Goal: Task Accomplishment & Management: Manage account settings

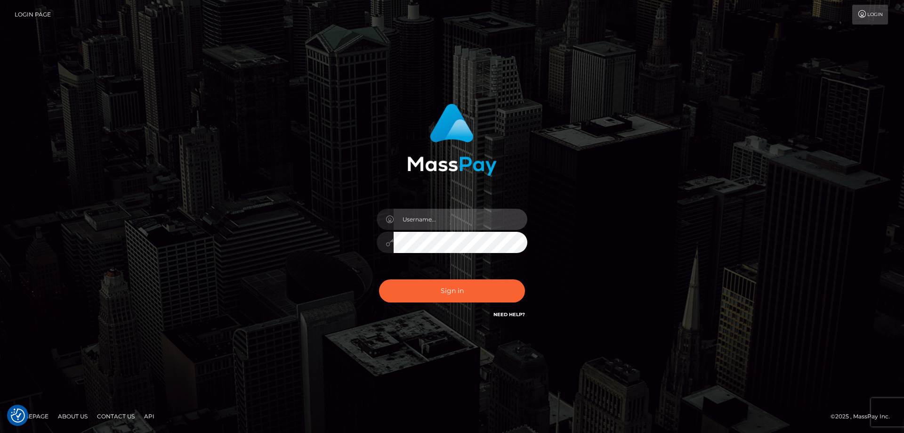
type input "[PERSON_NAME].Cirnat"
click at [524, 274] on div at bounding box center [440, 306] width 193 height 107
click at [215, 189] on div "Dan.Cirnat Sign in" at bounding box center [452, 217] width 537 height 240
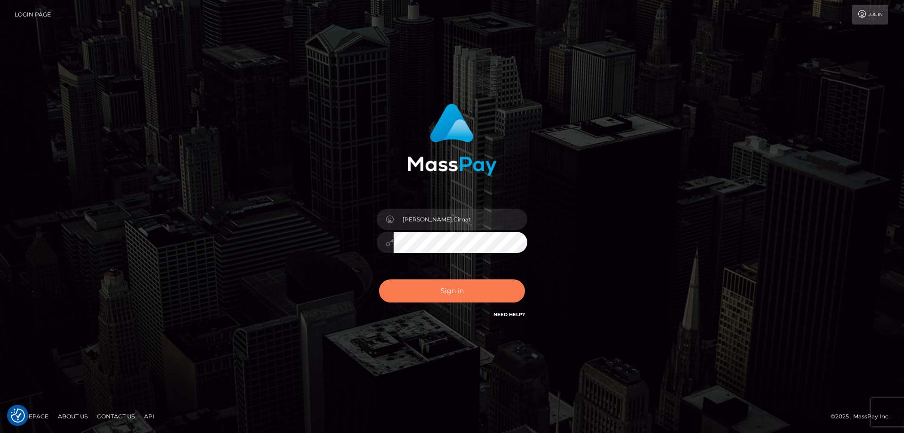
click at [469, 292] on button "Sign in" at bounding box center [452, 290] width 146 height 23
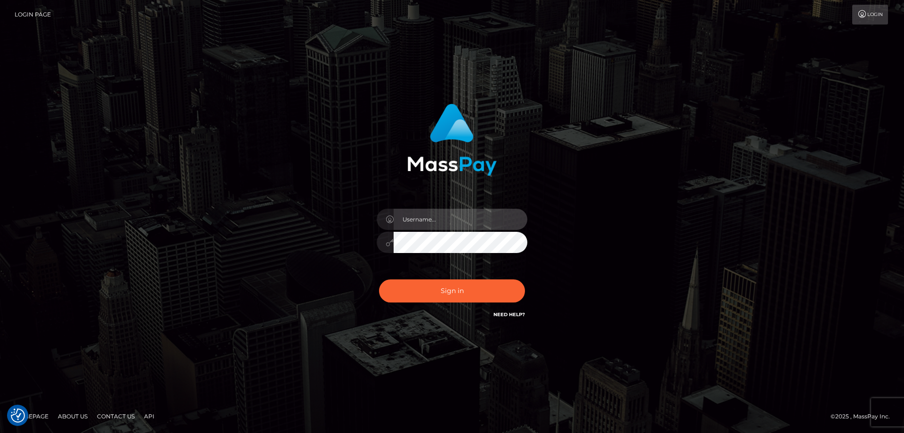
type input "[PERSON_NAME].Cirnat"
click at [526, 273] on div at bounding box center [440, 306] width 193 height 107
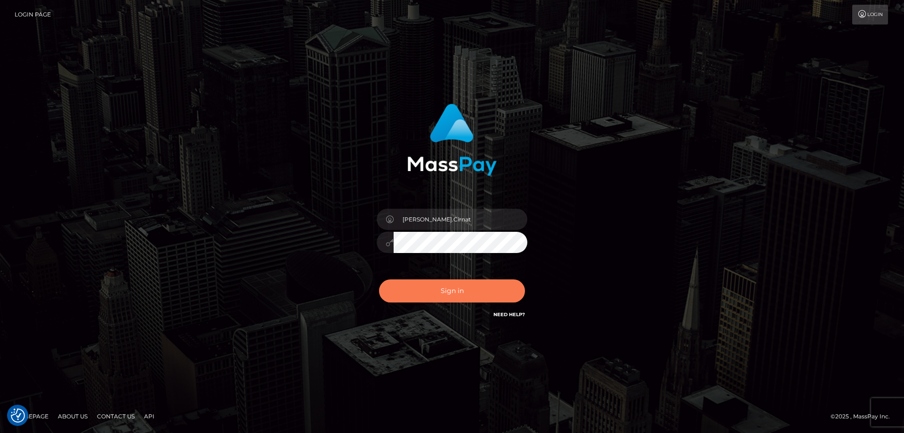
click at [465, 284] on button "Sign in" at bounding box center [452, 290] width 146 height 23
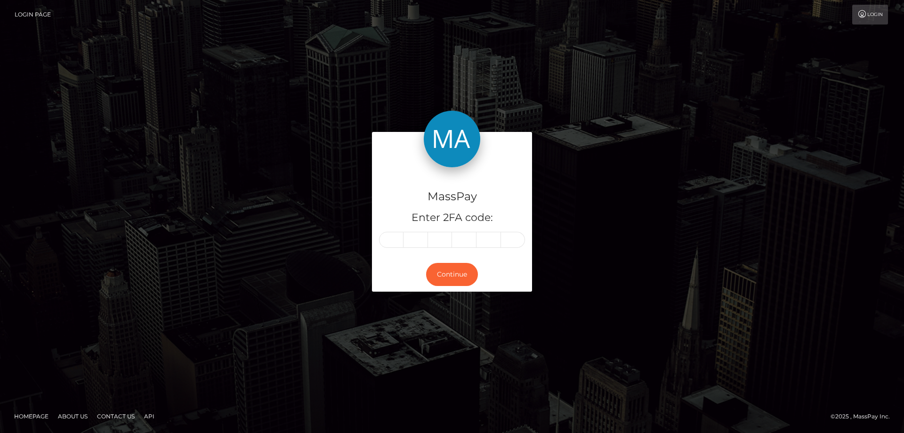
click at [396, 236] on input "text" at bounding box center [391, 240] width 24 height 16
type input "0"
type input "8"
type input "5"
type input "6"
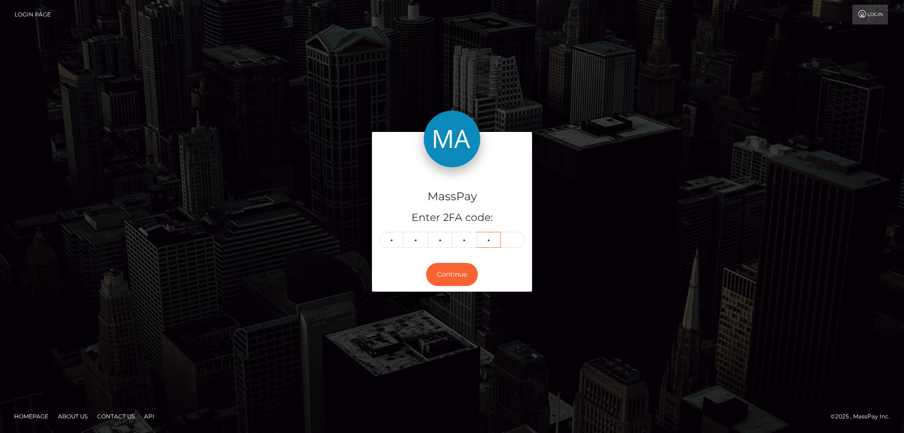
type input "1"
type input "4"
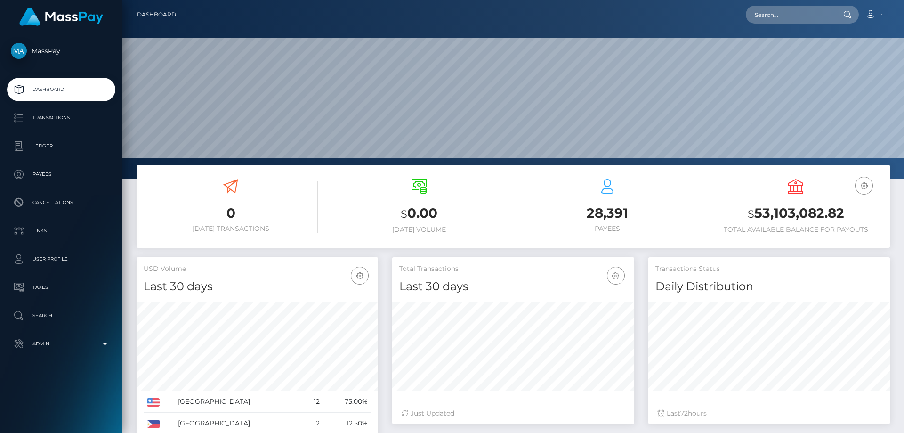
scroll to position [167, 242]
paste input "92bba022-9903-11f0-bd85-0694aced620b"
type input "92bba022-9903-11f0-bd85-0694aced620b"
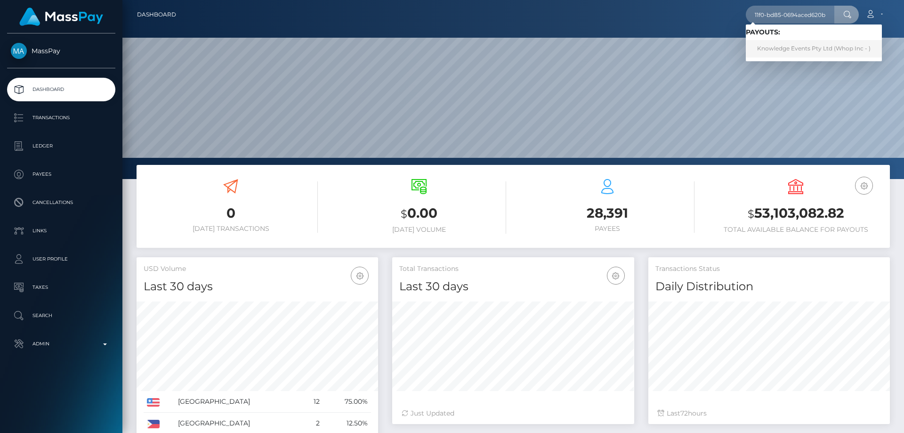
click at [786, 45] on link "Knowledge Events Pty Ltd (Whop Inc - )" at bounding box center [814, 48] width 136 height 17
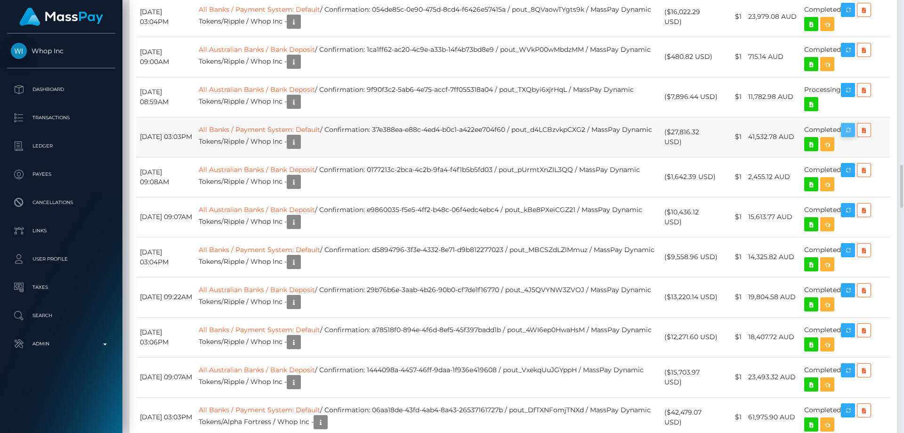
scroll to position [113, 242]
click at [870, 130] on icon at bounding box center [863, 130] width 11 height 12
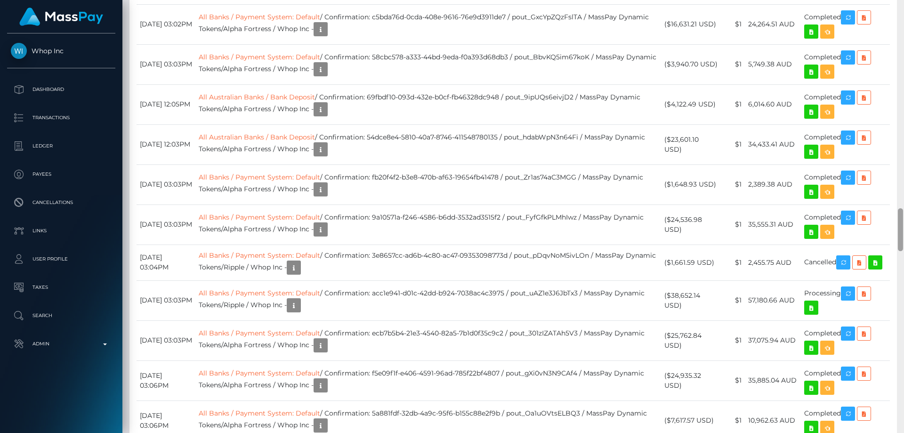
drag, startPoint x: 904, startPoint y: 193, endPoint x: 904, endPoint y: 55, distance: 138.4
click at [904, 55] on div at bounding box center [900, 216] width 7 height 433
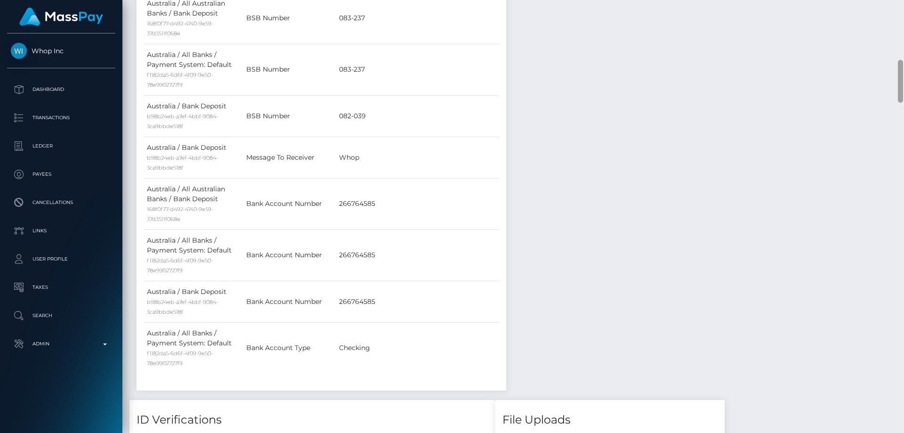
scroll to position [0, 0]
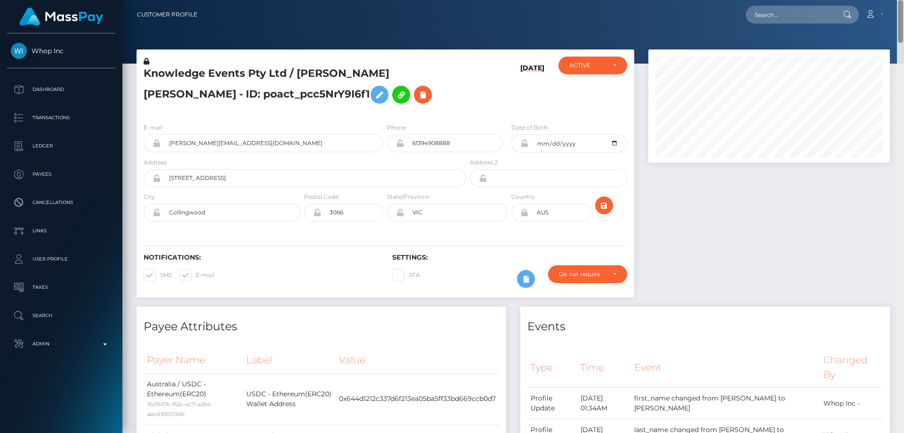
drag, startPoint x: 898, startPoint y: 229, endPoint x: 840, endPoint y: 12, distance: 224.8
click at [904, 0] on html "Whop Inc Dashboard Transactions Ledger Payees Cancellations Links" at bounding box center [452, 216] width 904 height 433
paste input "f310af0f-9b5e-11f0-bd85-0694aced620b"
type input "f310af0f-9b5e-11f0-bd85-0694aced620b"
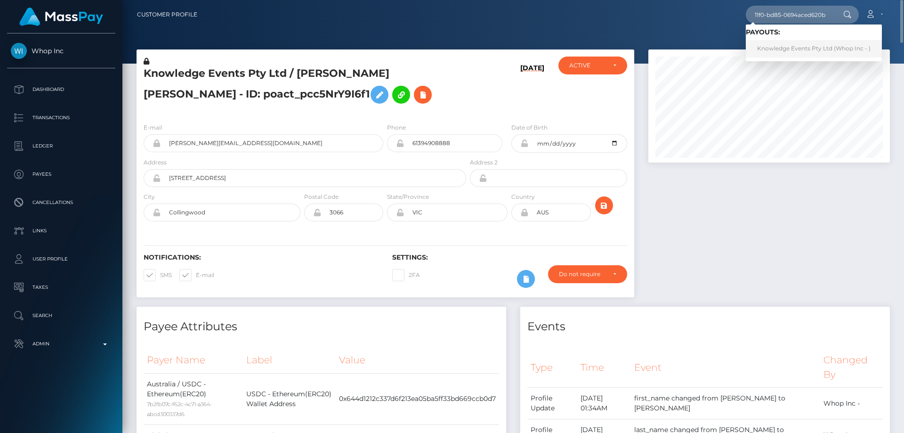
scroll to position [0, 0]
click at [787, 46] on link "Knowledge Events Pty Ltd (Whop Inc - )" at bounding box center [814, 48] width 136 height 17
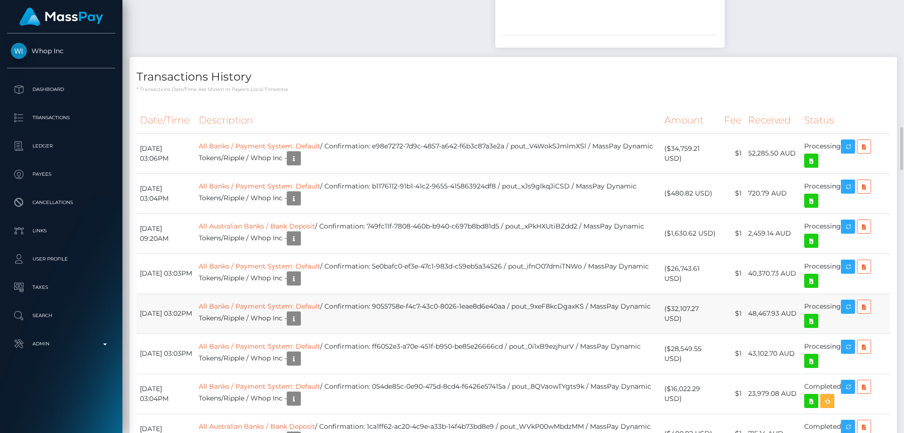
scroll to position [113, 242]
click at [866, 307] on icon at bounding box center [863, 307] width 11 height 12
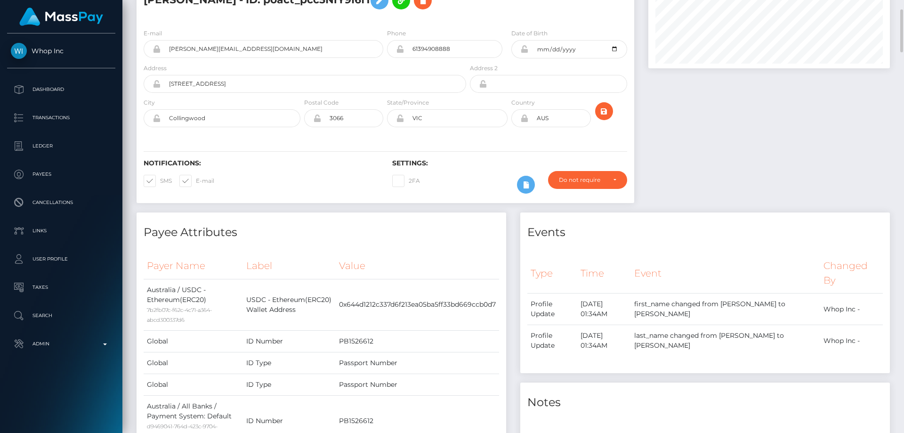
scroll to position [0, 0]
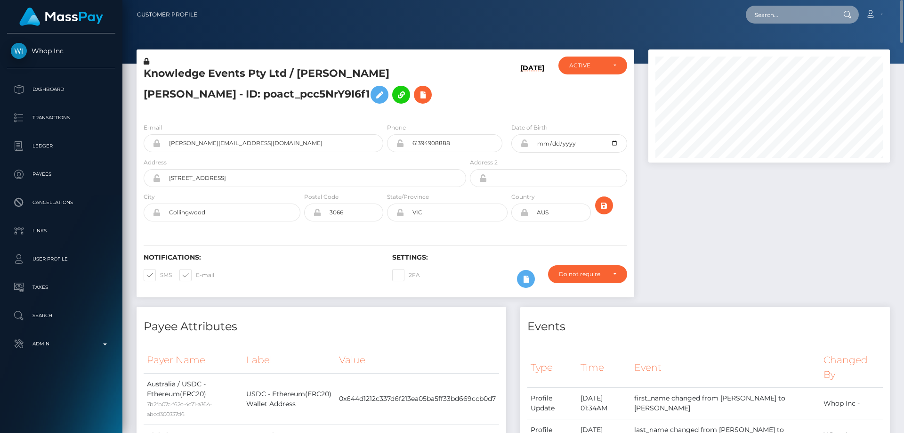
paste input "245190f0-9c28-11f0-bd85-0694aced620b"
type input "245190f0-9c28-11f0-bd85-0694aced620b"
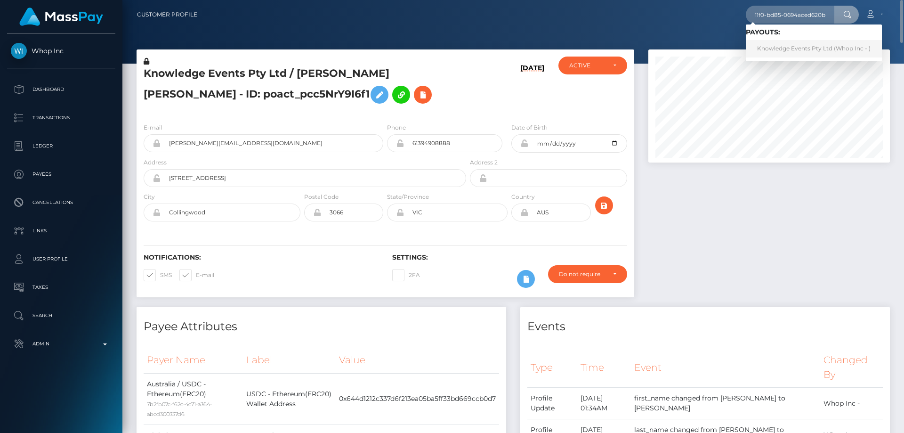
click at [820, 49] on link "Knowledge Events Pty Ltd (Whop Inc - )" at bounding box center [814, 48] width 136 height 17
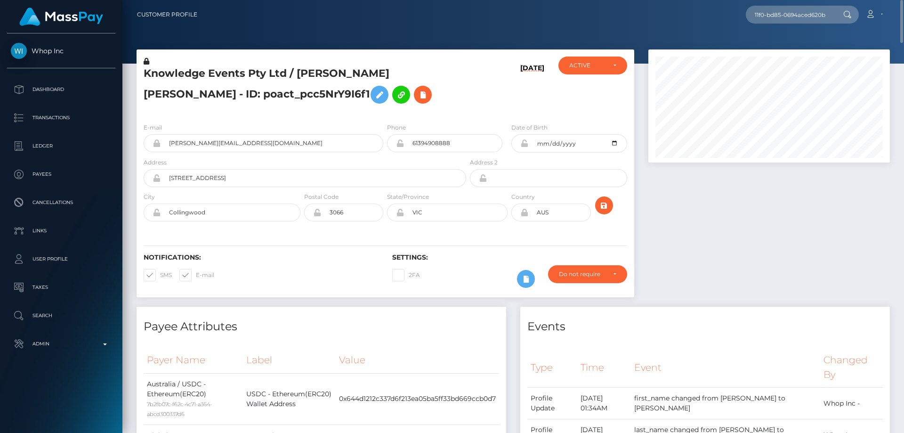
scroll to position [0, 0]
click at [693, 231] on div at bounding box center [769, 177] width 256 height 257
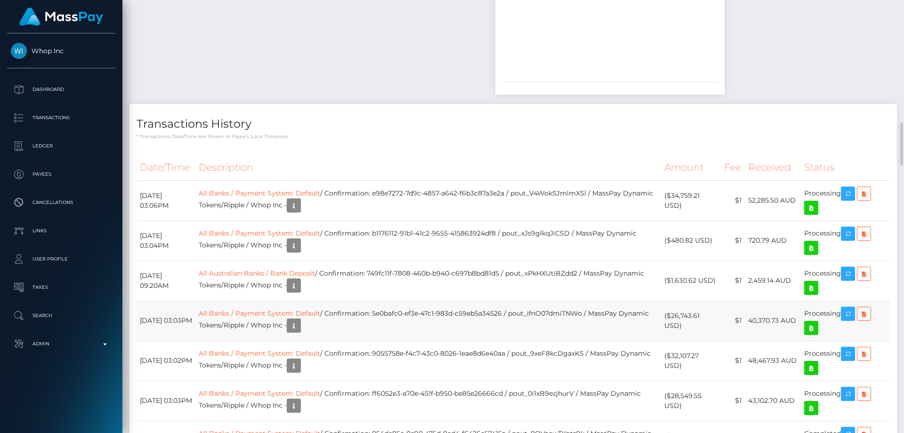
scroll to position [1319, 0]
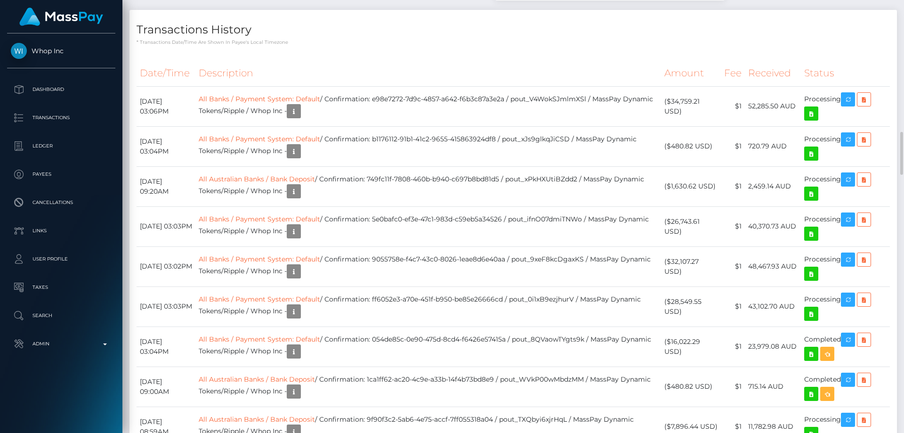
drag, startPoint x: 420, startPoint y: 27, endPoint x: 445, endPoint y: 43, distance: 29.5
click at [420, 27] on h4 "Transactions History" at bounding box center [513, 30] width 753 height 16
click at [867, 218] on icon at bounding box center [863, 220] width 11 height 12
click at [867, 177] on icon at bounding box center [863, 180] width 11 height 12
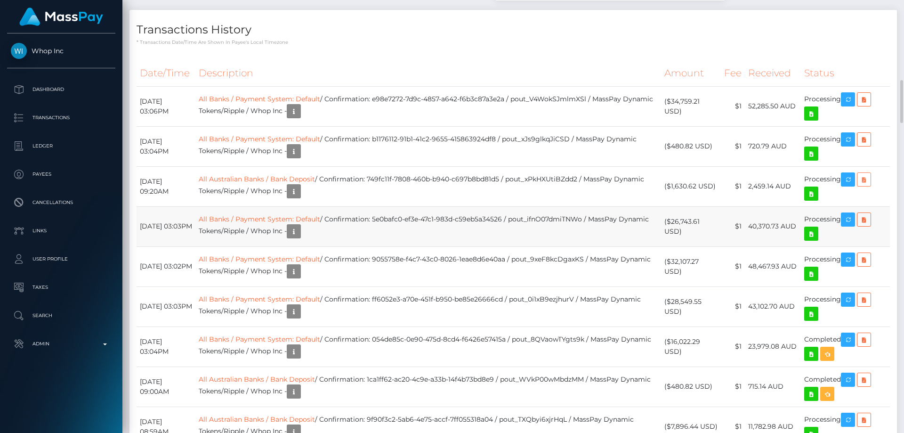
scroll to position [1224, 0]
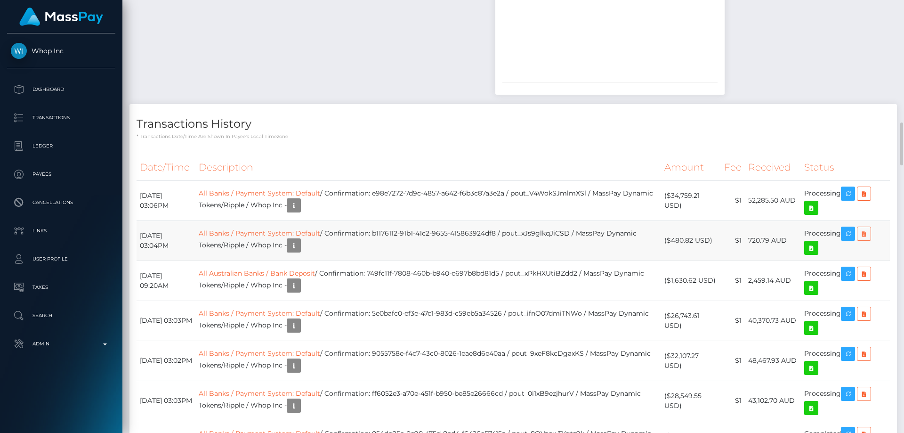
click at [866, 235] on icon at bounding box center [863, 234] width 11 height 12
click at [868, 194] on icon at bounding box center [863, 194] width 11 height 12
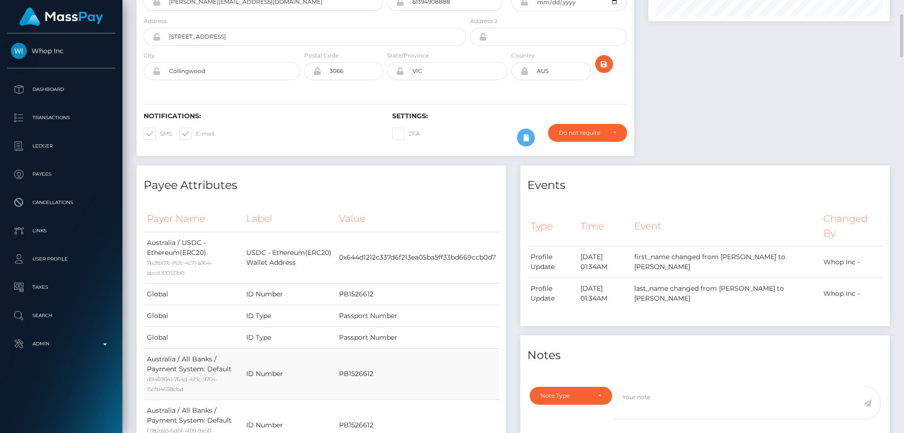
scroll to position [0, 0]
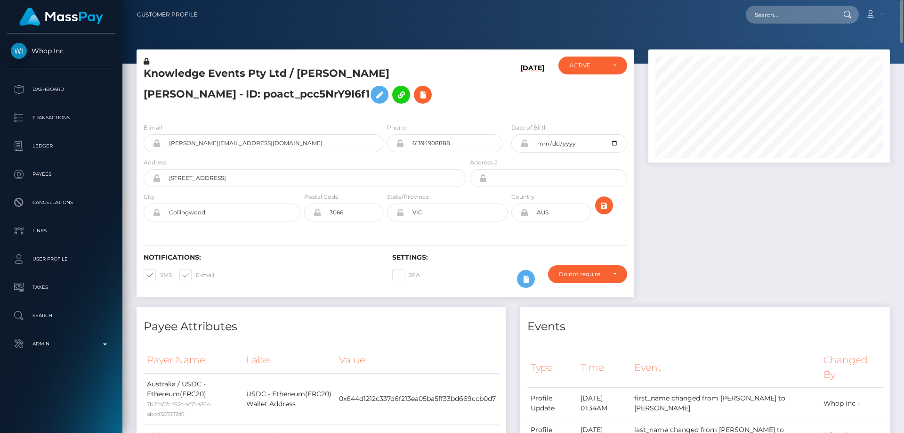
click at [489, 101] on div "09/28/25" at bounding box center [509, 86] width 83 height 59
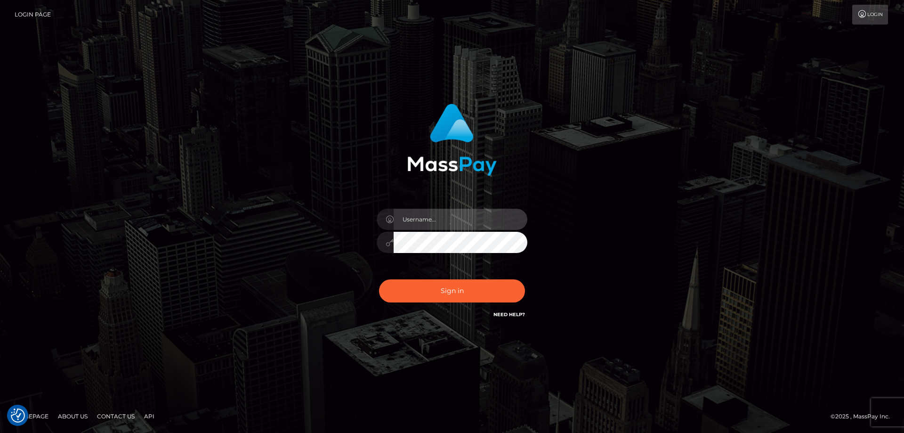
type input "[PERSON_NAME].Cirnat"
click at [519, 274] on div at bounding box center [440, 306] width 193 height 107
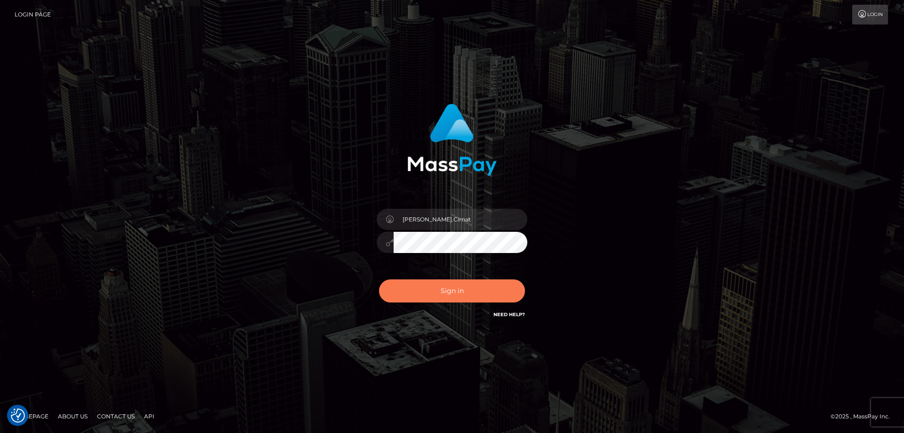
click at [465, 287] on button "Sign in" at bounding box center [452, 290] width 146 height 23
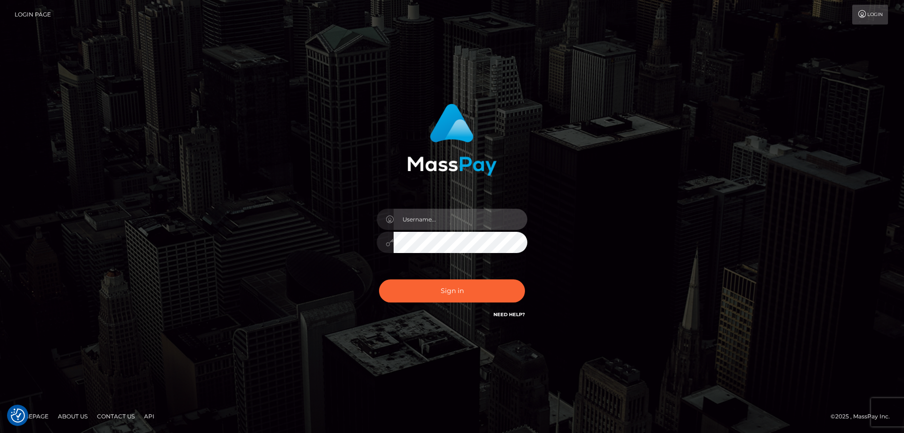
type input "Dan.Cirnat"
click at [518, 275] on div at bounding box center [440, 306] width 193 height 107
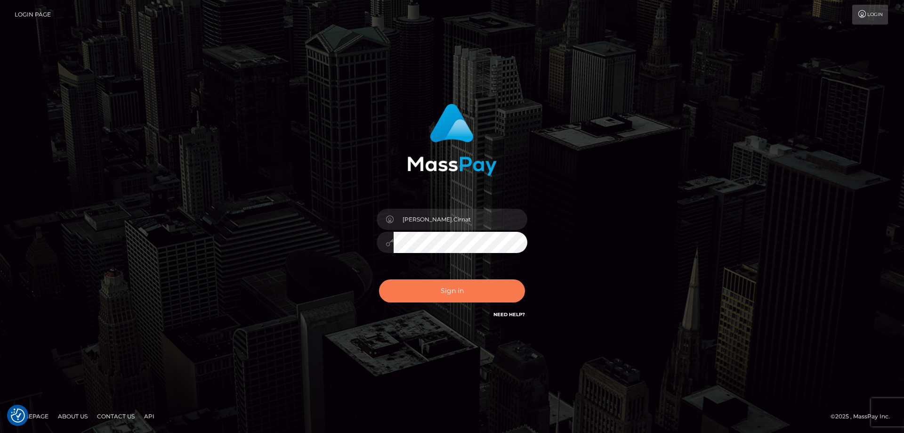
click button "Sign in"
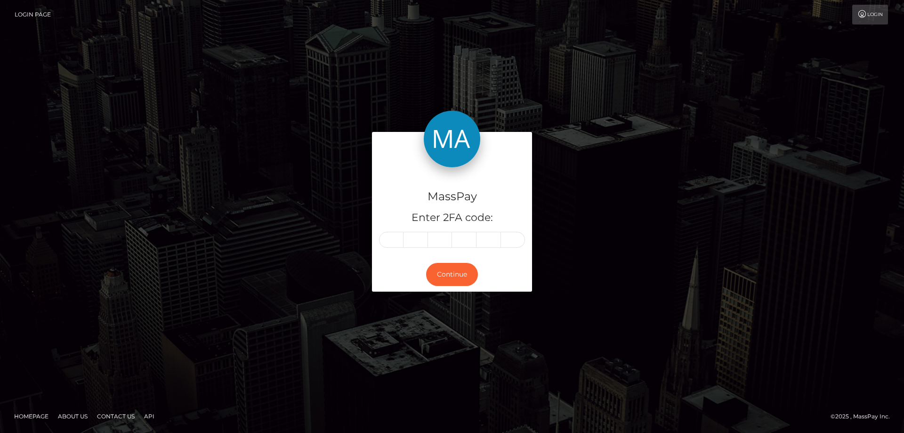
click at [395, 243] on input "text" at bounding box center [391, 240] width 24 height 16
type input "1"
type input "7"
type input "6"
type input "8"
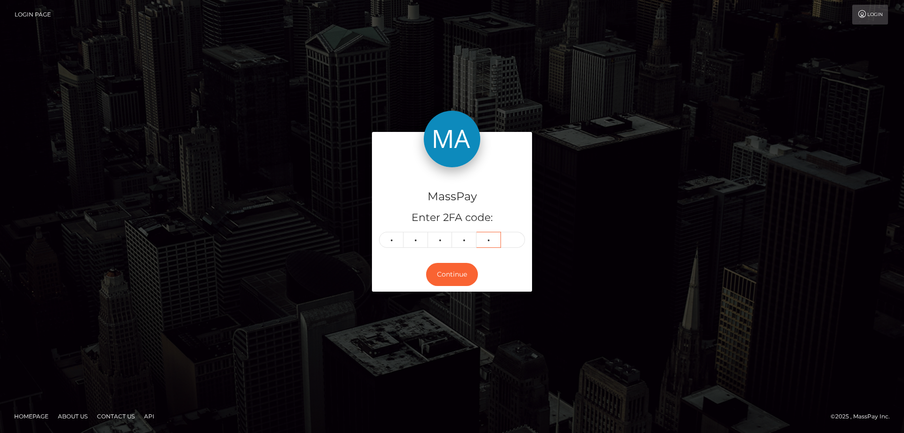
type input "6"
type input "0"
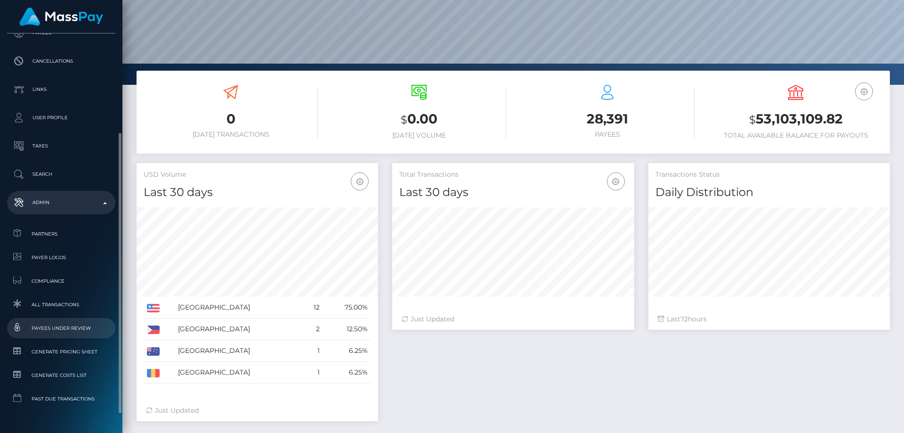
click at [76, 327] on span "Payees under Review" at bounding box center [61, 328] width 101 height 11
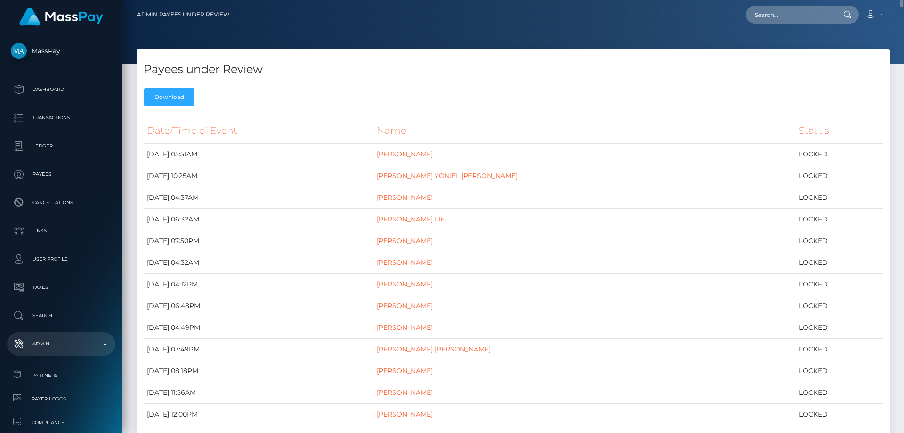
click at [343, 97] on div "Payees under Review Download" at bounding box center [513, 79] width 753 height 61
